Goal: Task Accomplishment & Management: Use online tool/utility

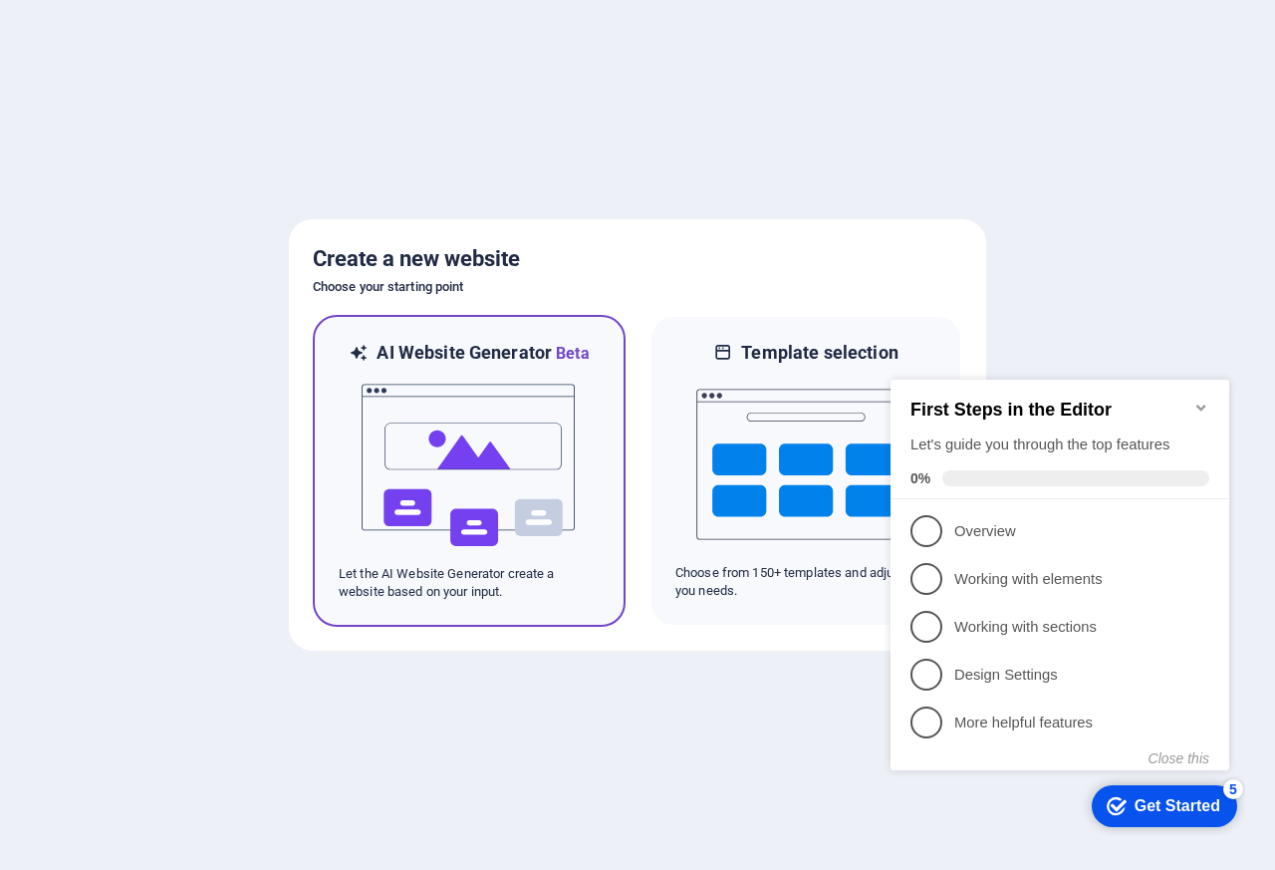
click at [474, 421] on img at bounding box center [469, 465] width 219 height 199
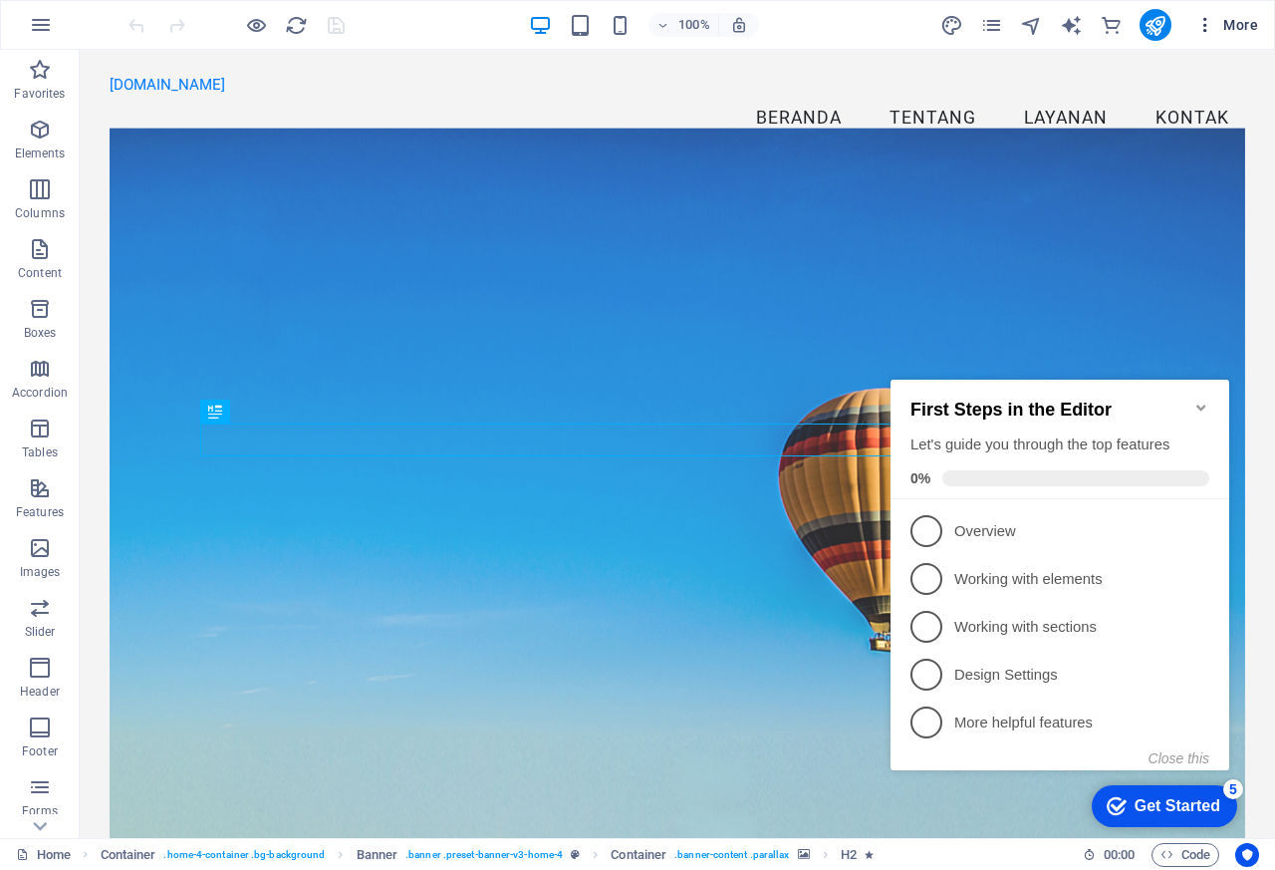
click at [1206, 24] on icon "button" at bounding box center [1205, 25] width 20 height 20
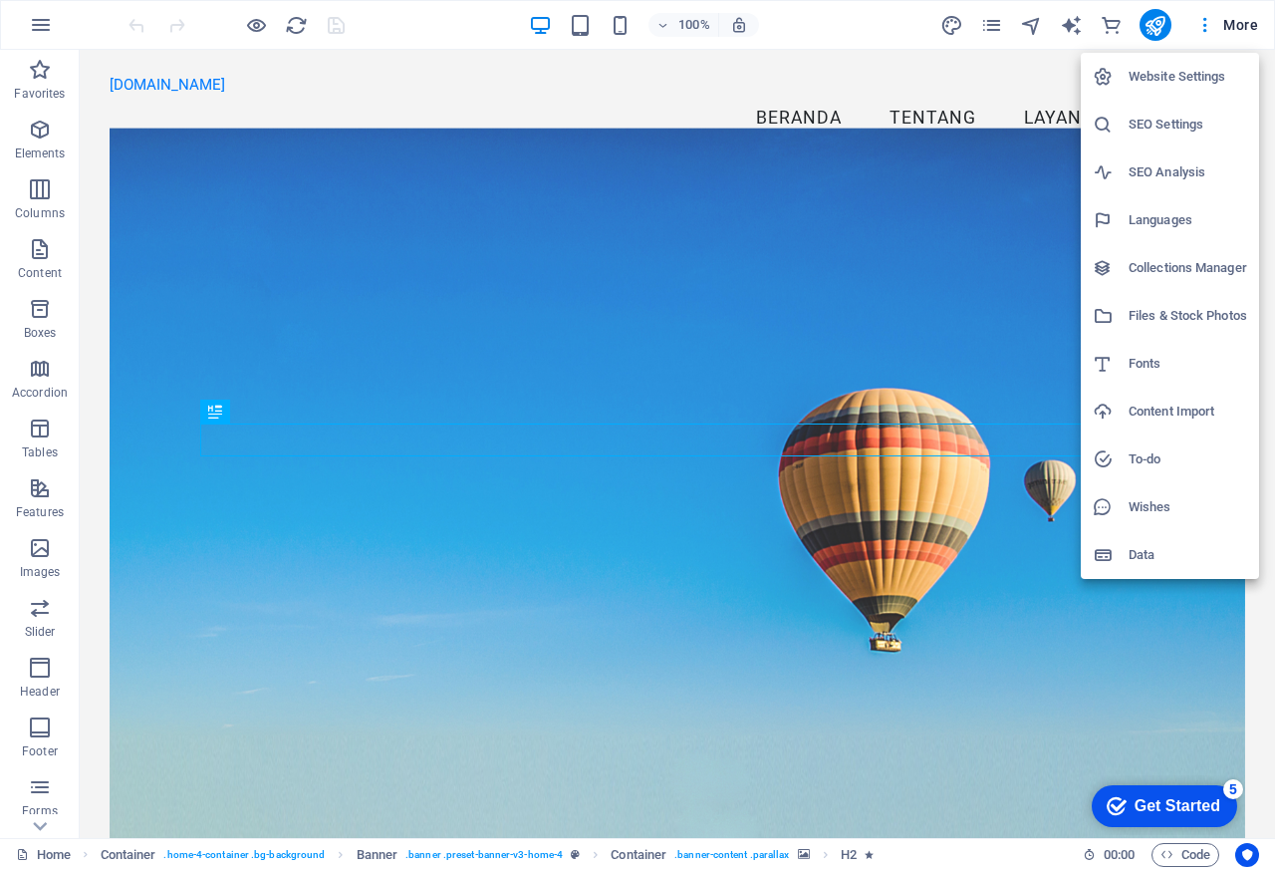
click at [633, 104] on div at bounding box center [637, 435] width 1275 height 870
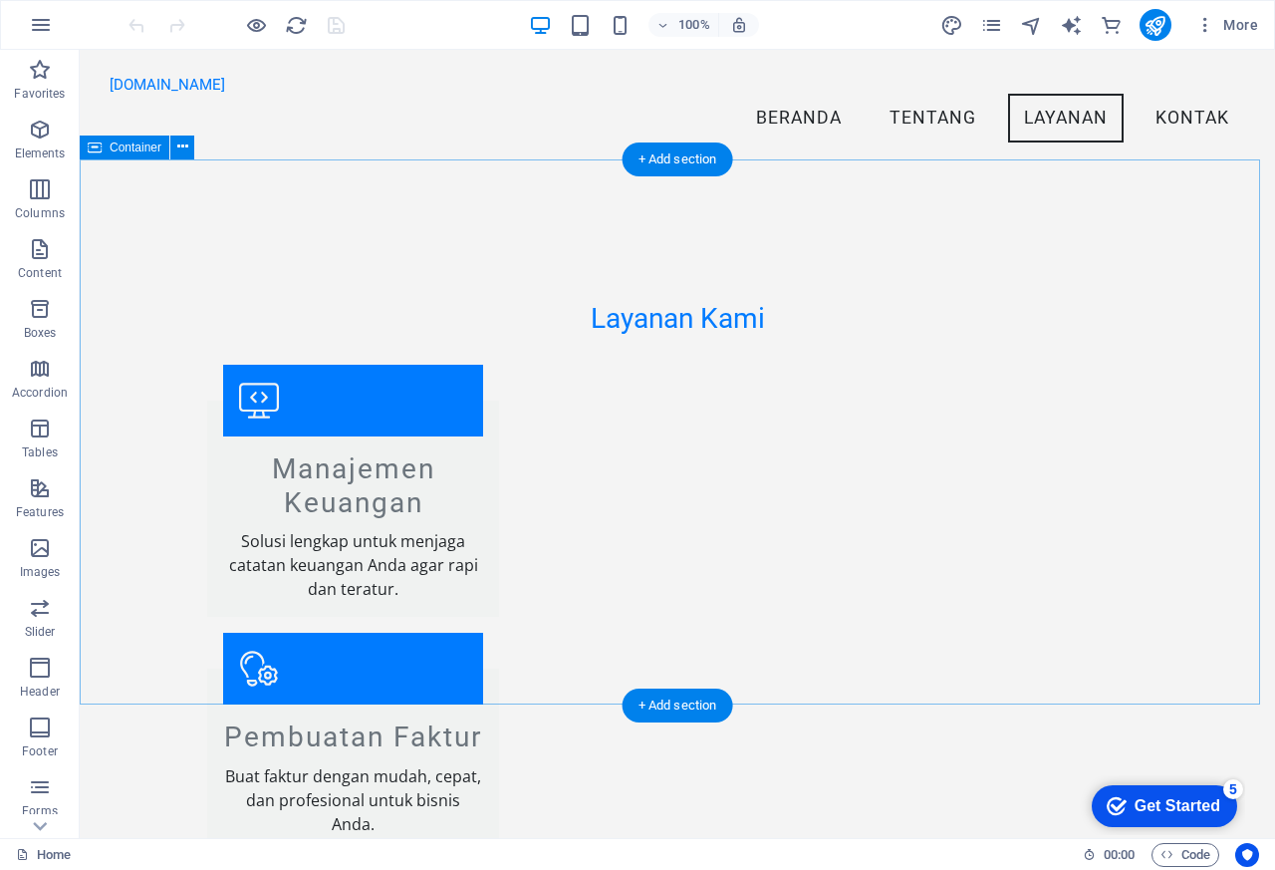
scroll to position [2212, 0]
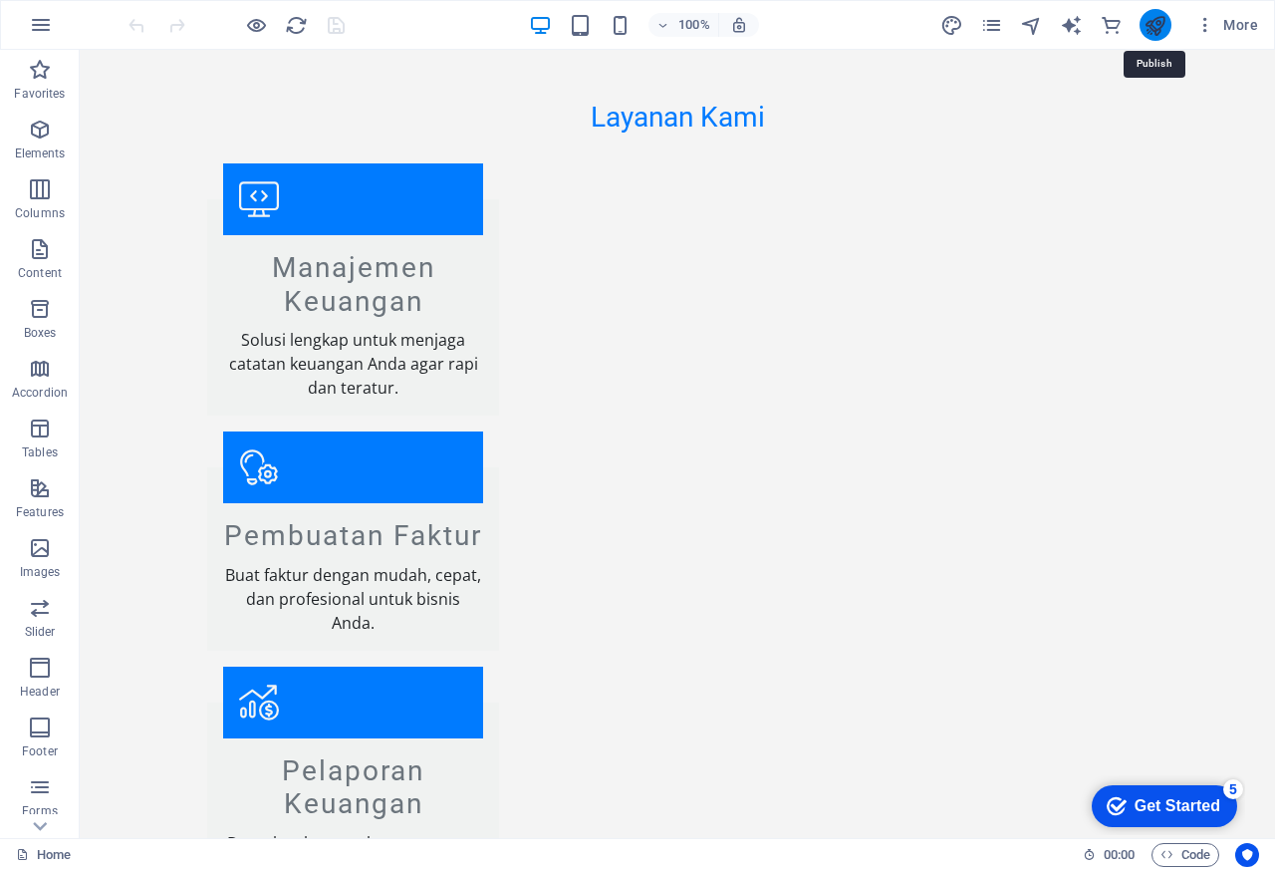
click at [1156, 24] on icon "publish" at bounding box center [1155, 25] width 23 height 23
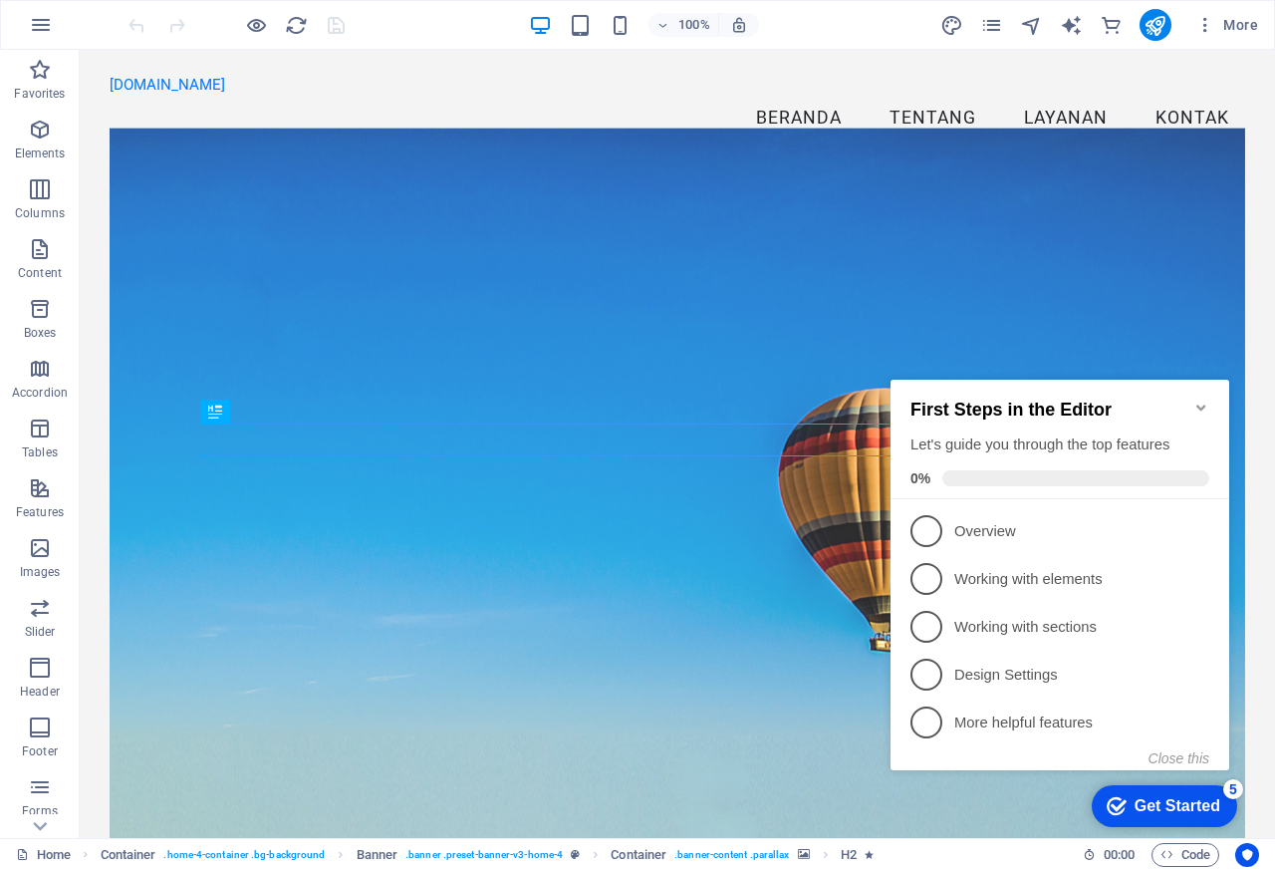
click at [1142, 804] on div "Get Started" at bounding box center [1178, 806] width 86 height 18
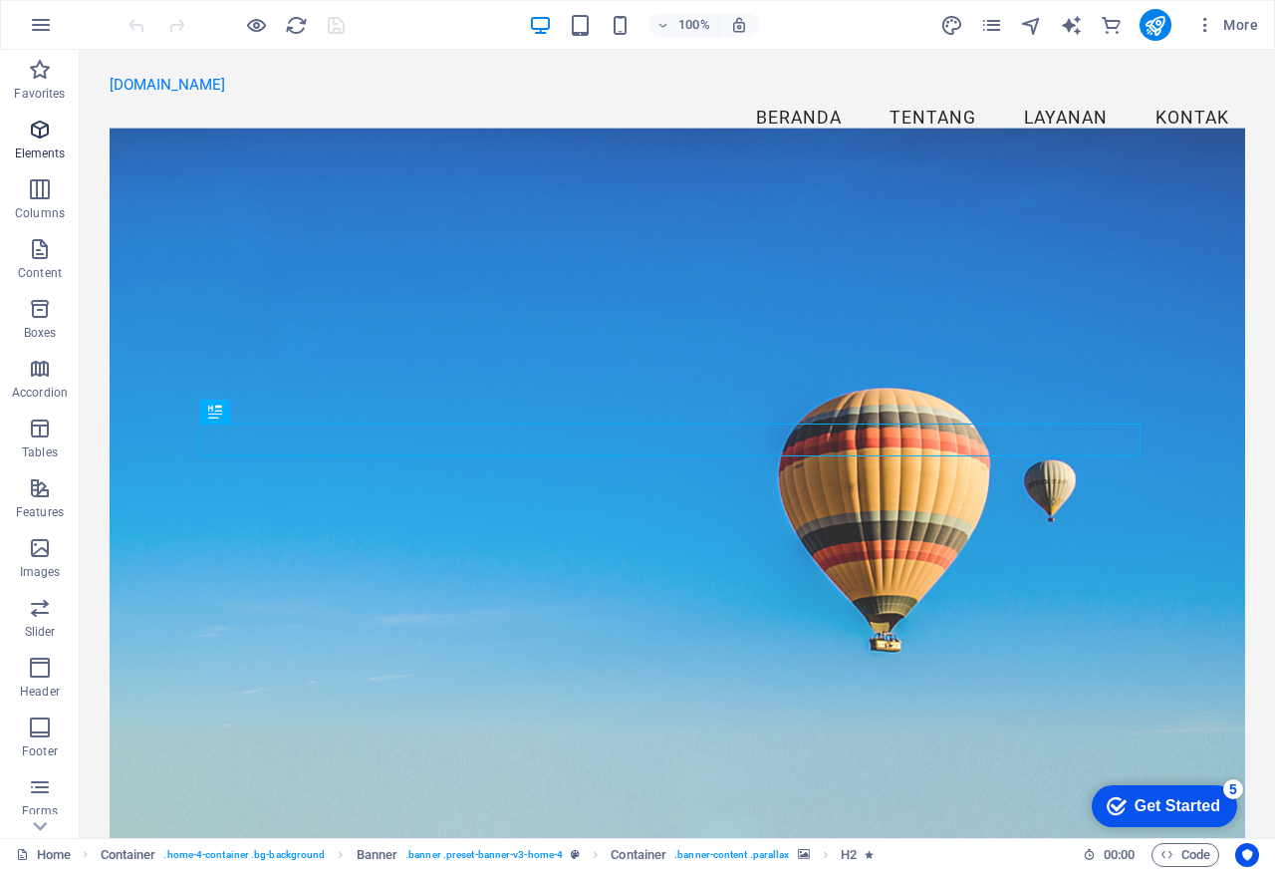
click at [41, 133] on icon "button" at bounding box center [40, 130] width 24 height 24
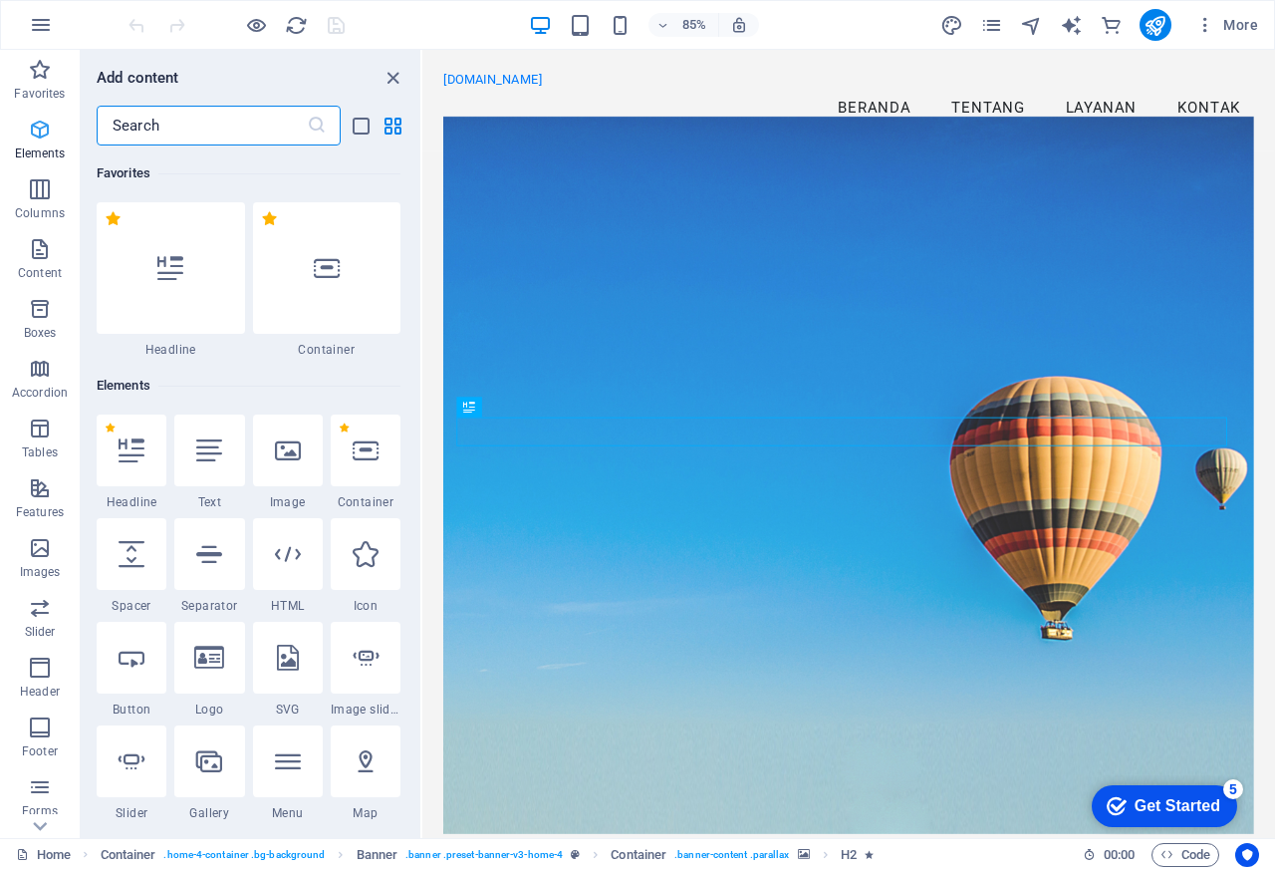
scroll to position [212, 0]
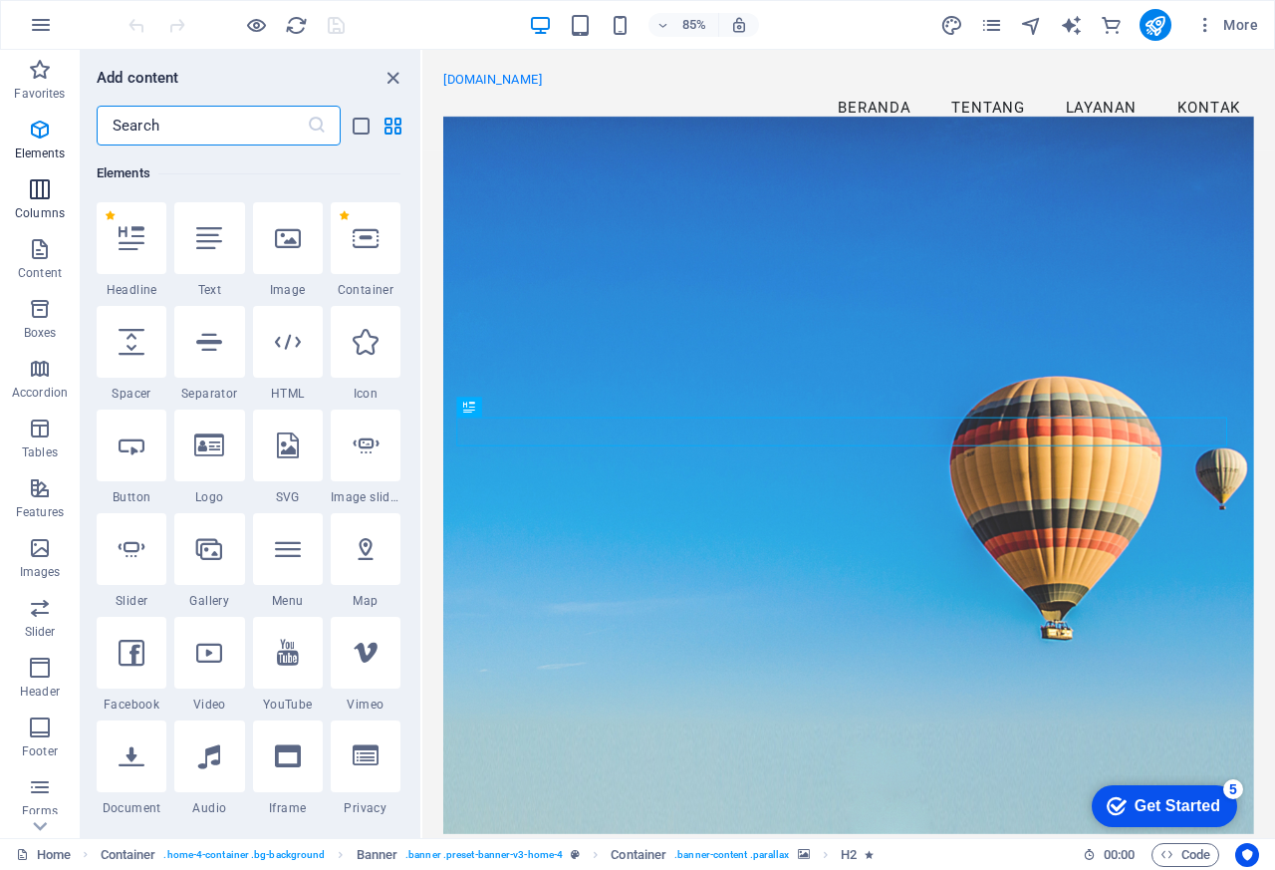
click at [40, 188] on icon "button" at bounding box center [40, 189] width 24 height 24
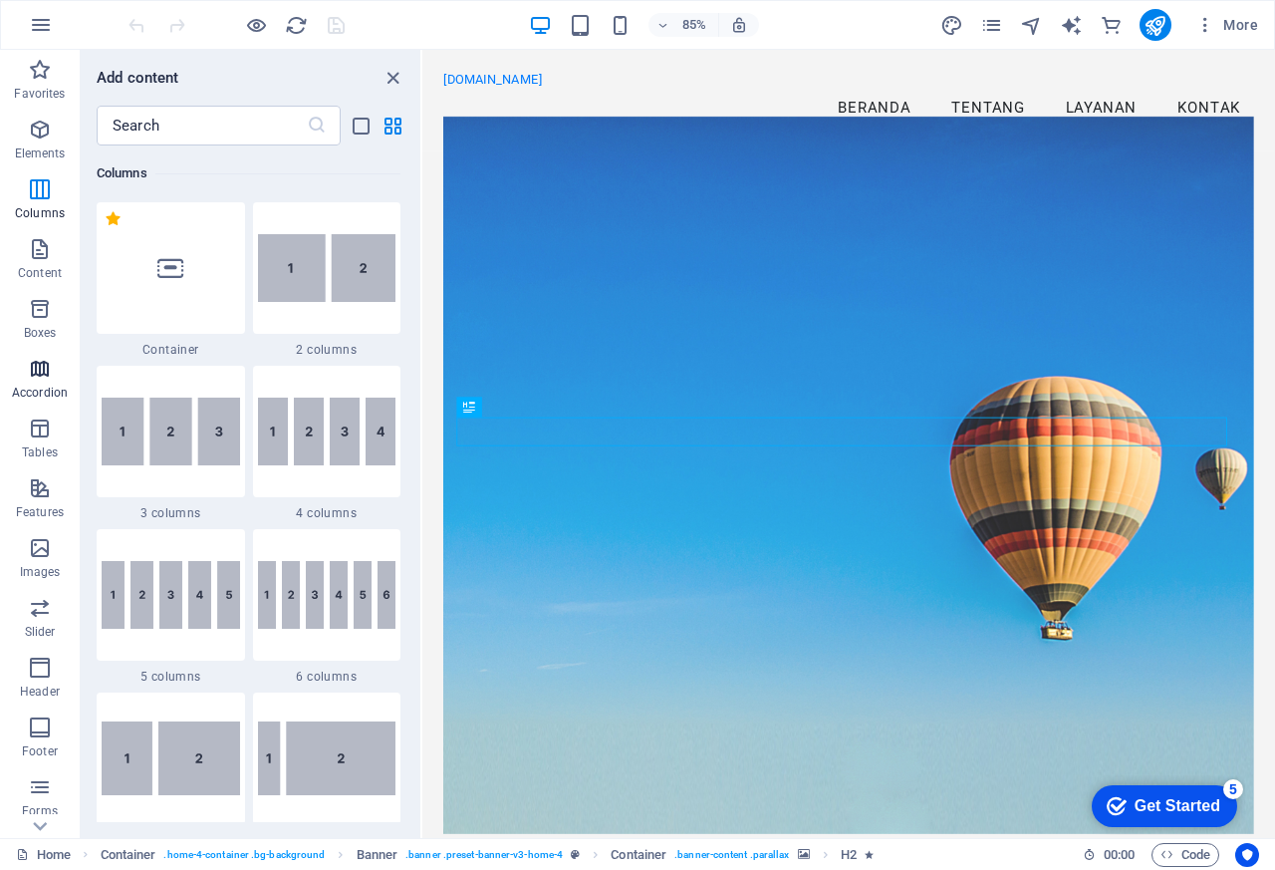
scroll to position [168, 0]
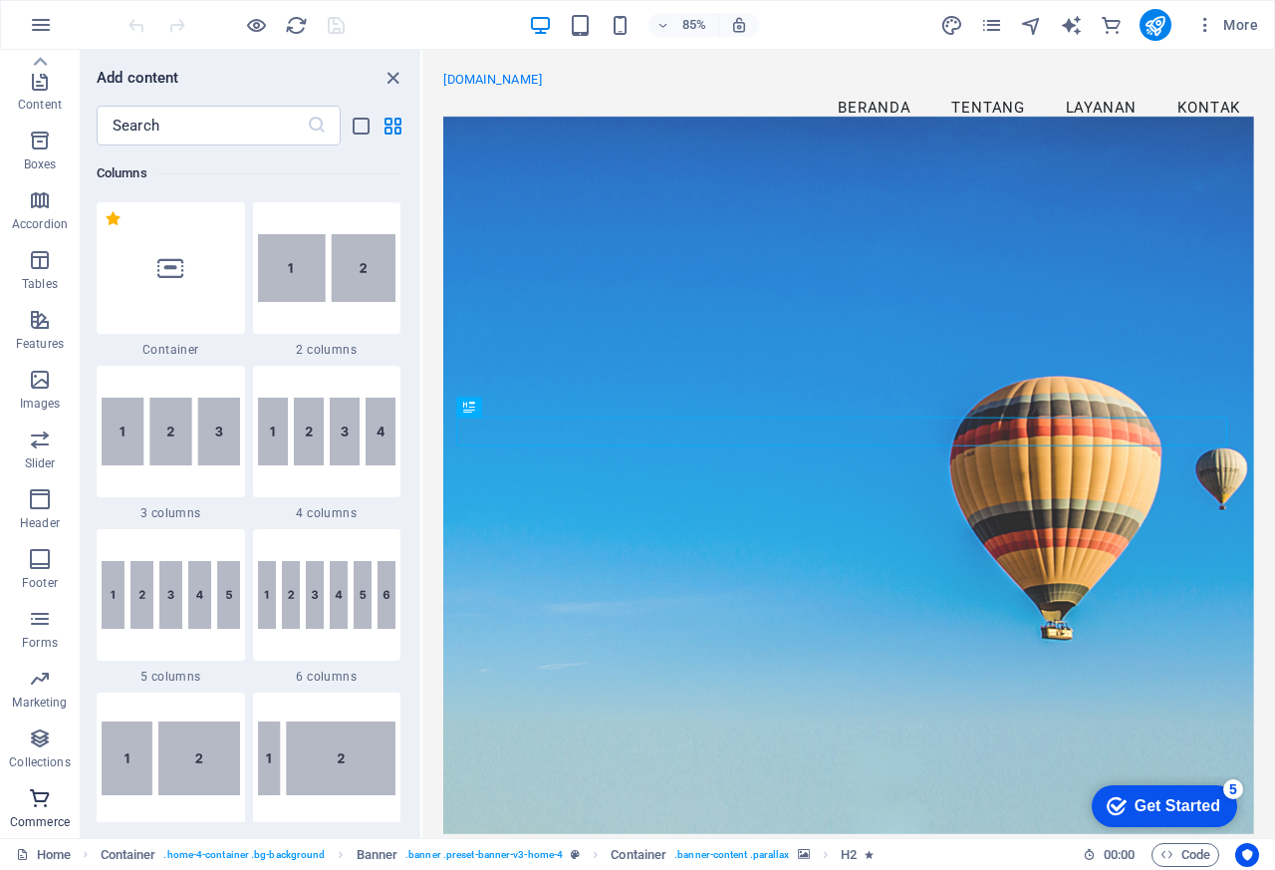
click at [46, 796] on icon "button" at bounding box center [40, 798] width 24 height 24
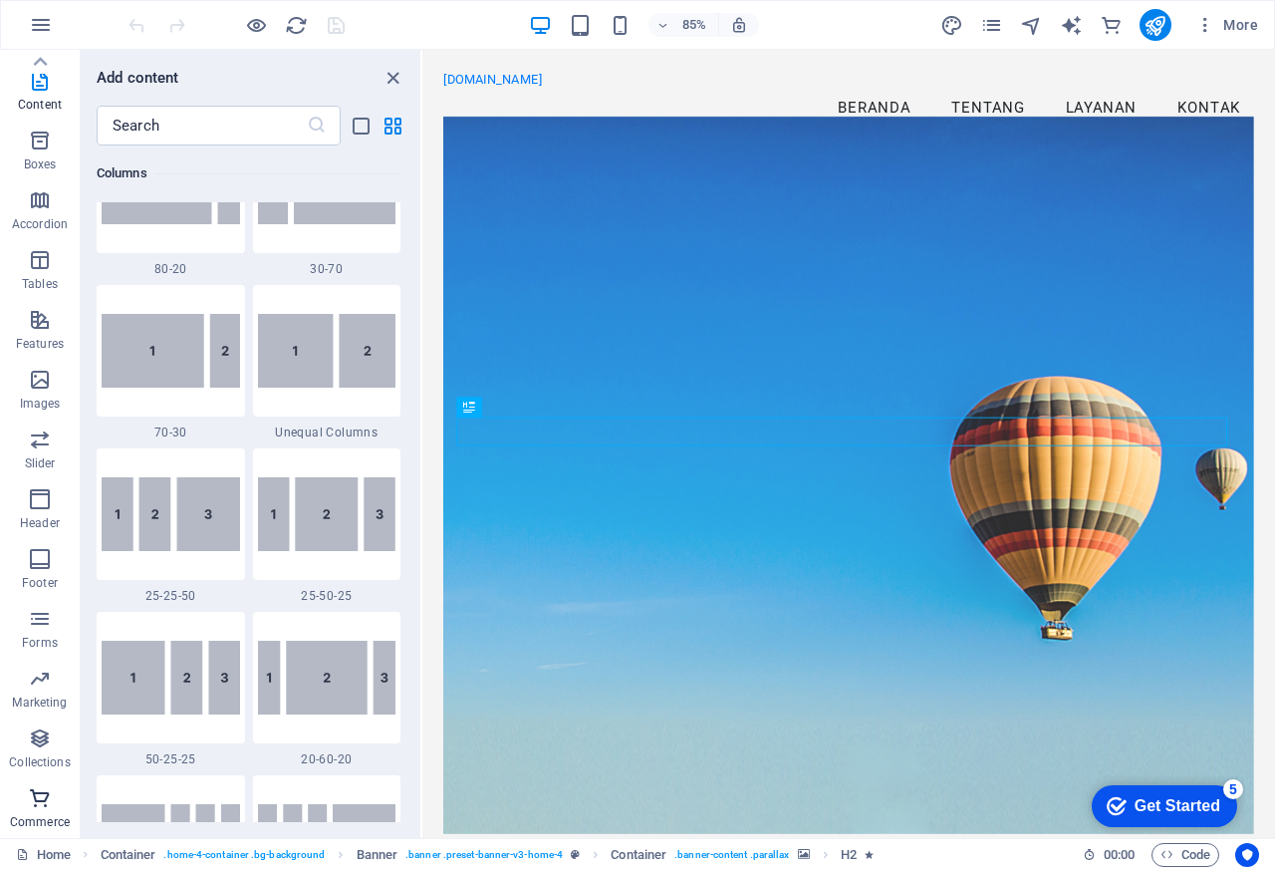
scroll to position [19198, 0]
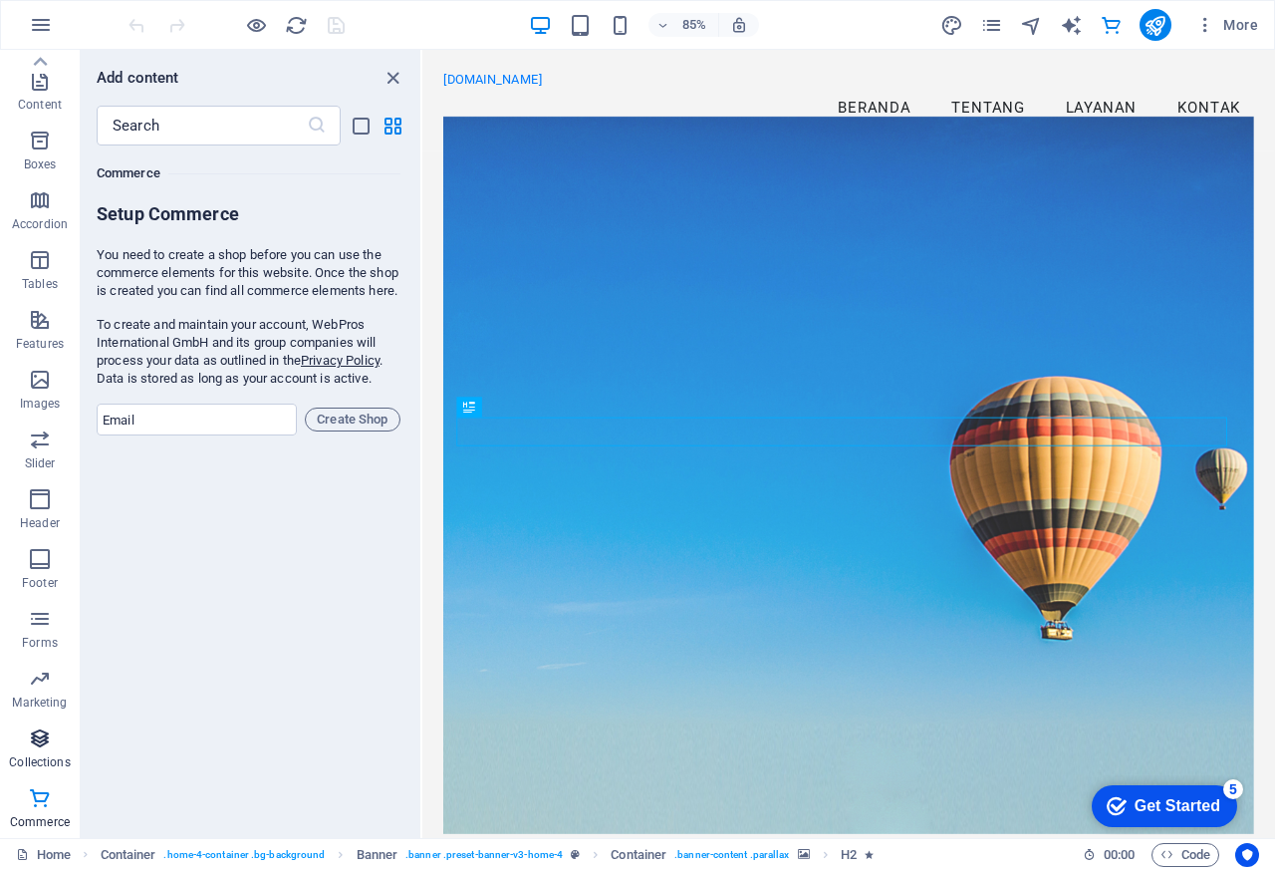
click at [40, 744] on icon "button" at bounding box center [40, 738] width 24 height 24
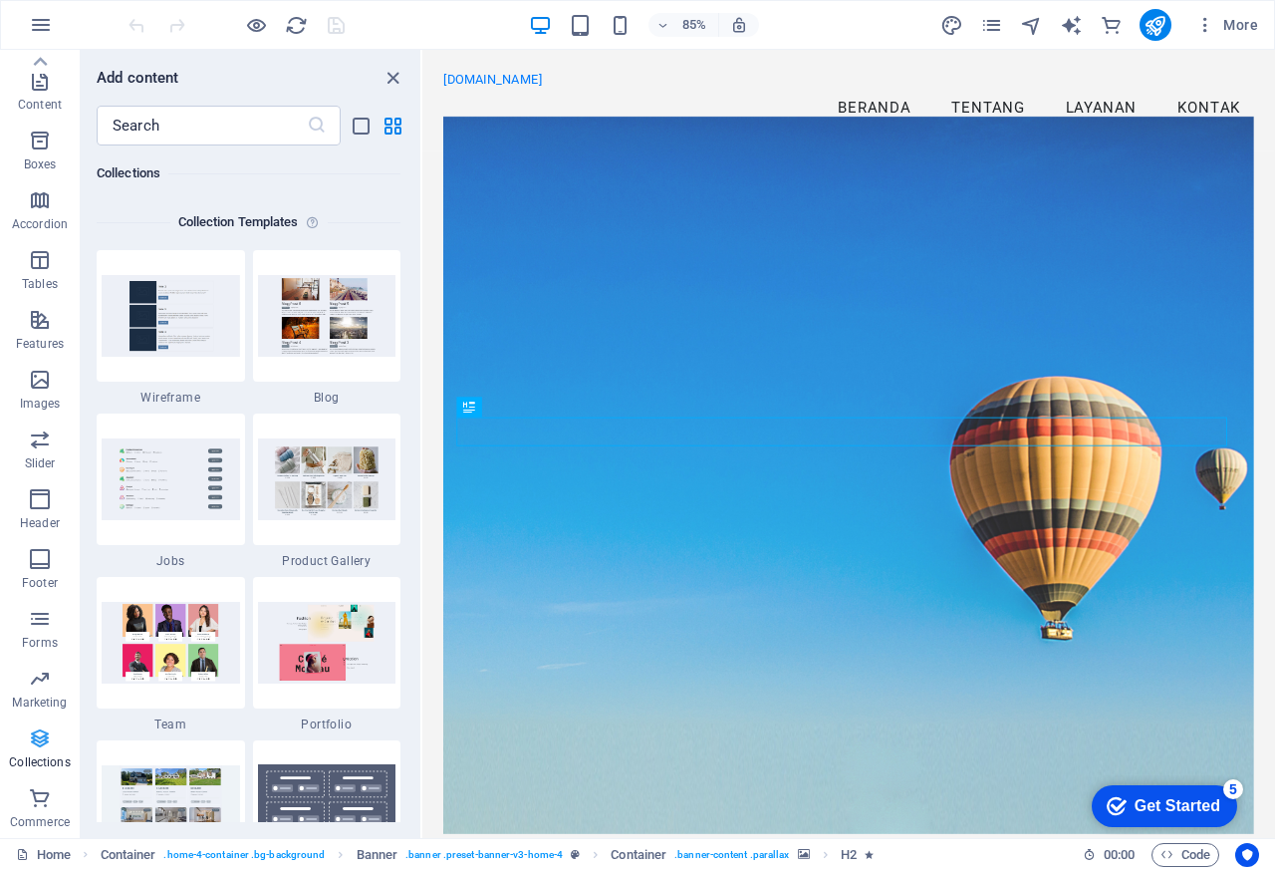
scroll to position [18237, 0]
click at [46, 685] on icon "button" at bounding box center [40, 678] width 24 height 24
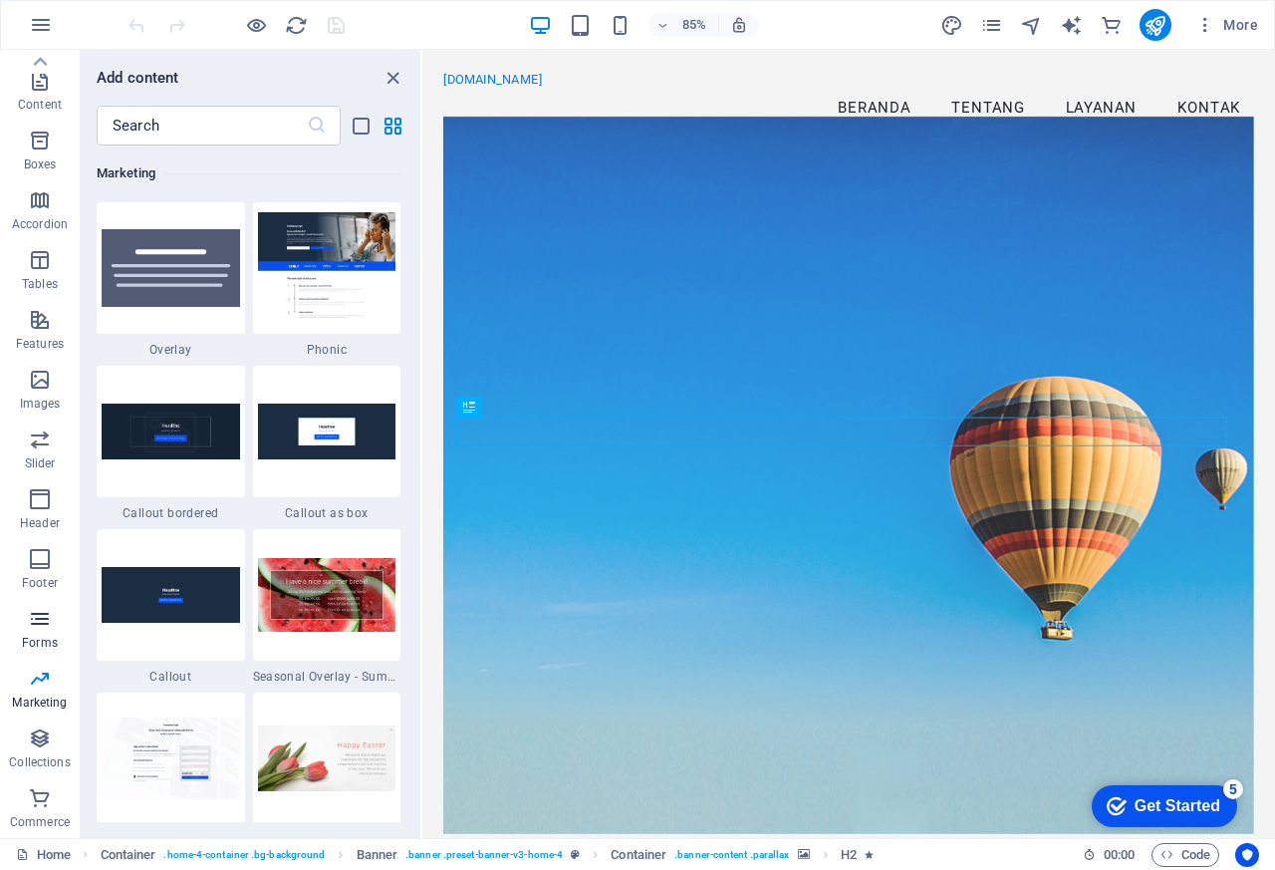
click at [39, 630] on icon "button" at bounding box center [40, 619] width 24 height 24
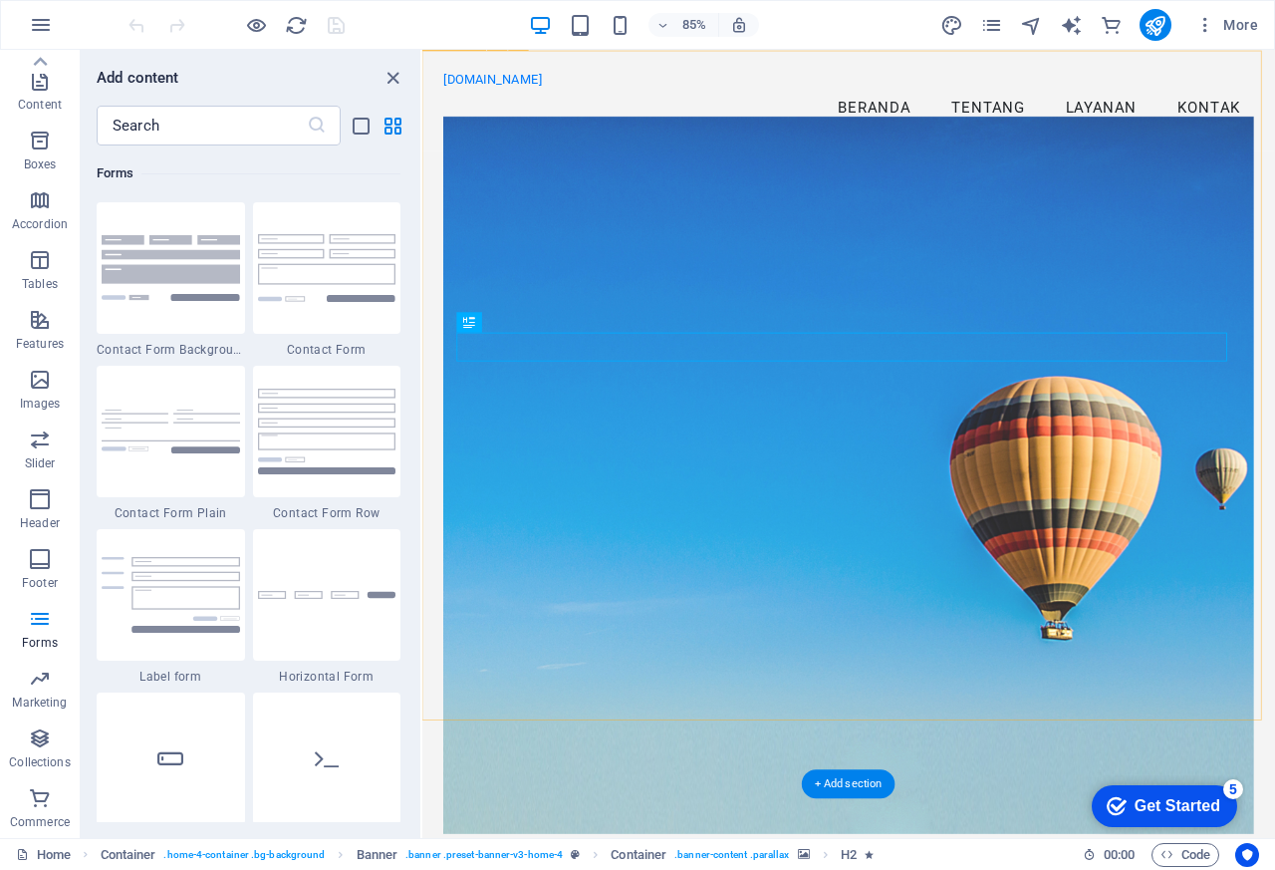
scroll to position [100, 0]
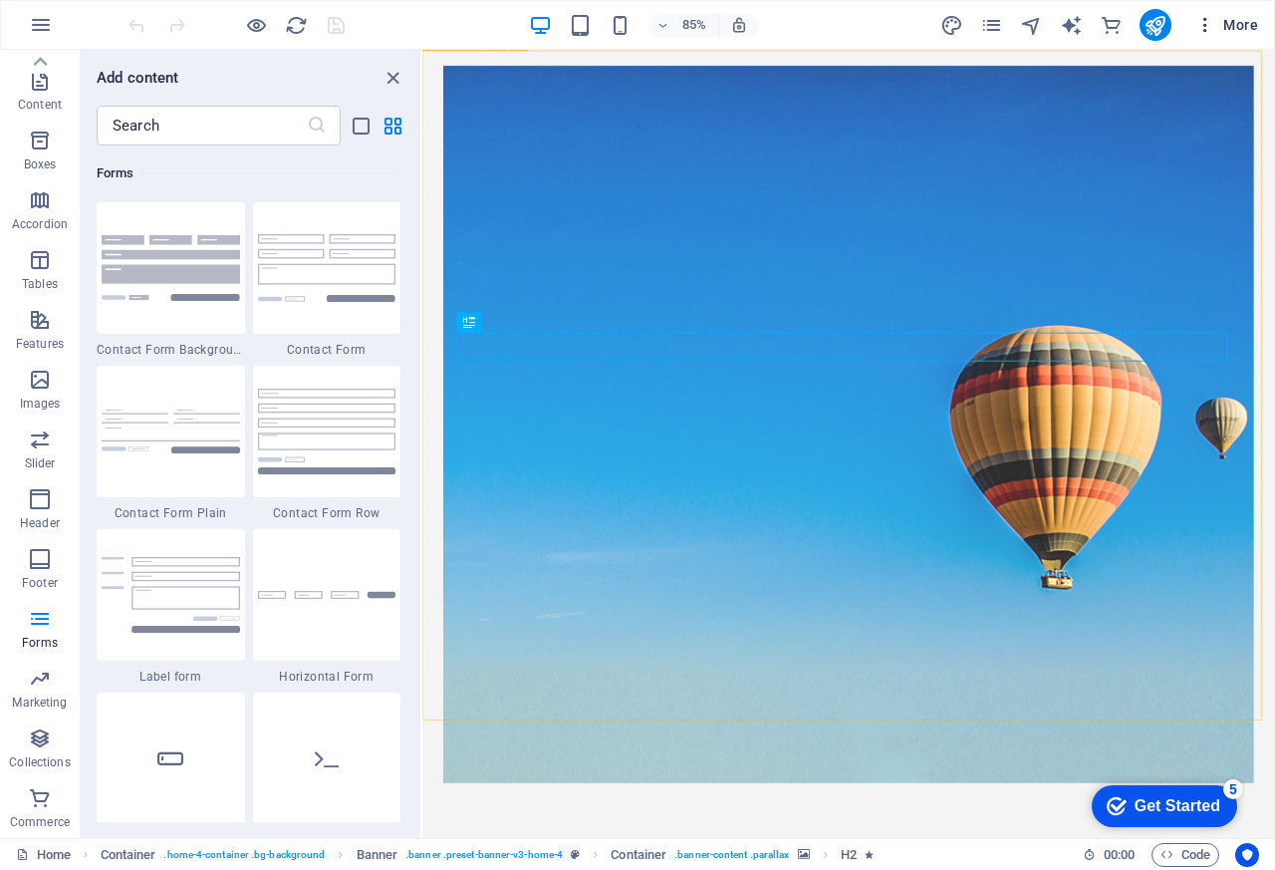
click at [1202, 22] on icon "button" at bounding box center [1205, 25] width 20 height 20
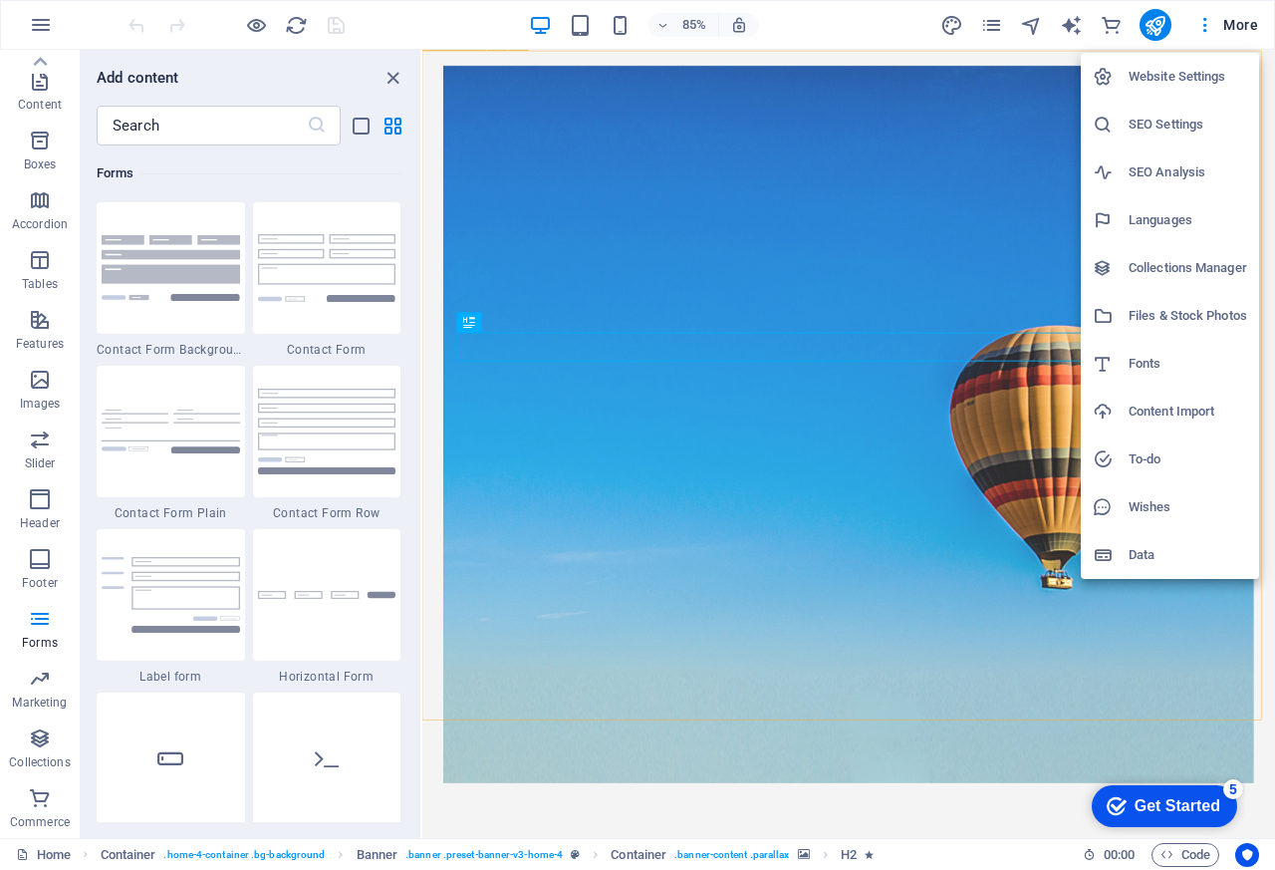
click at [1175, 81] on h6 "Website Settings" at bounding box center [1188, 77] width 119 height 24
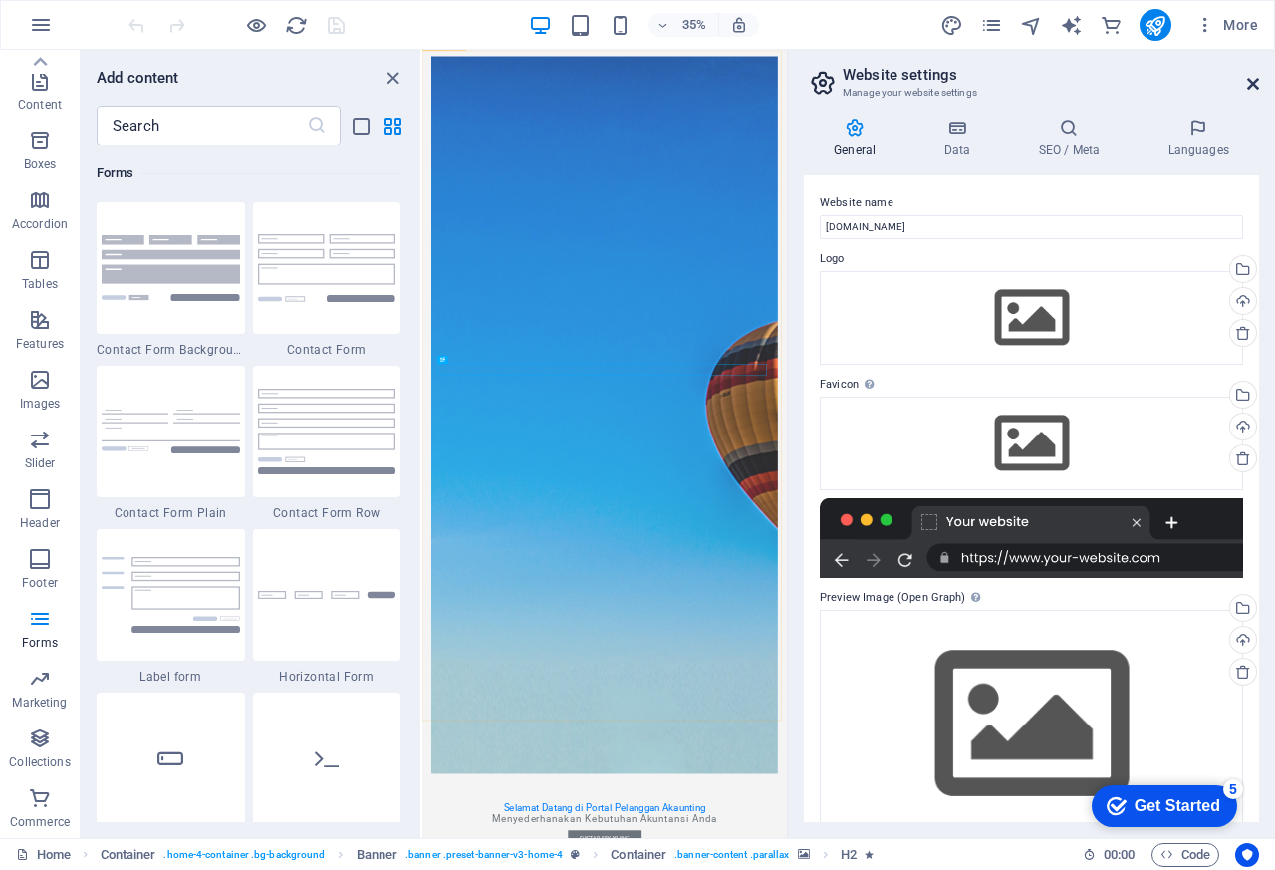
click at [1251, 78] on icon at bounding box center [1253, 84] width 12 height 16
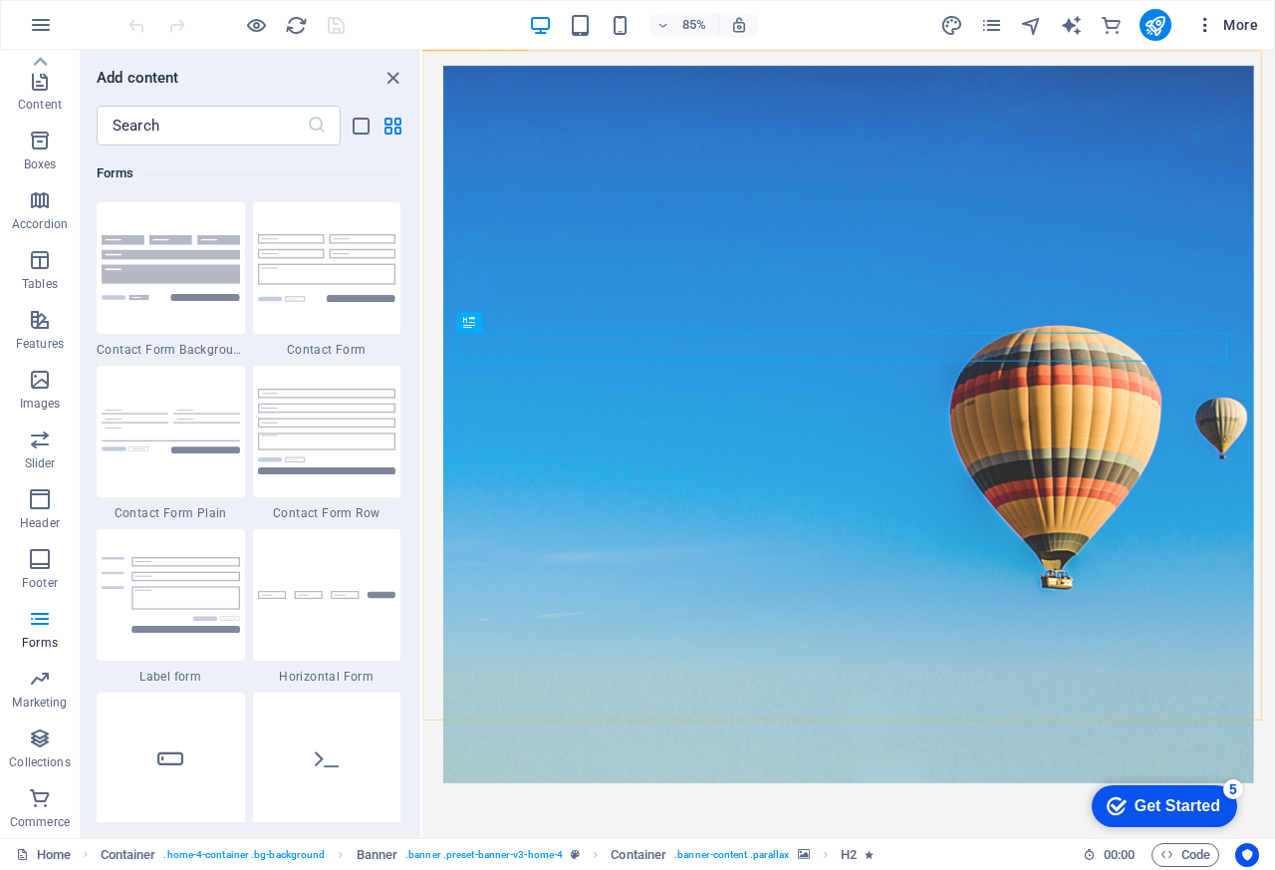
click at [1206, 26] on icon "button" at bounding box center [1205, 25] width 20 height 20
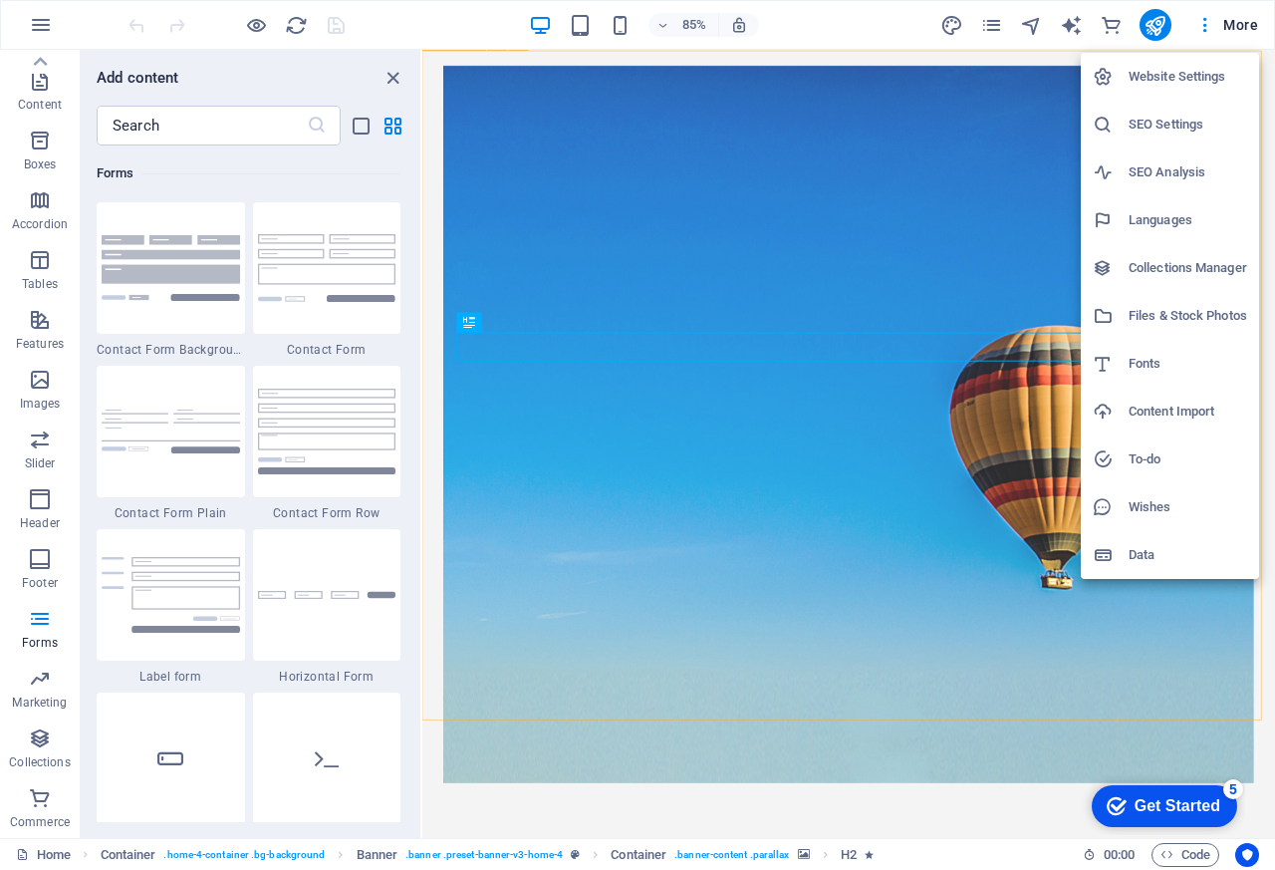
click at [442, 30] on div at bounding box center [637, 435] width 1275 height 870
